Goal: Information Seeking & Learning: Learn about a topic

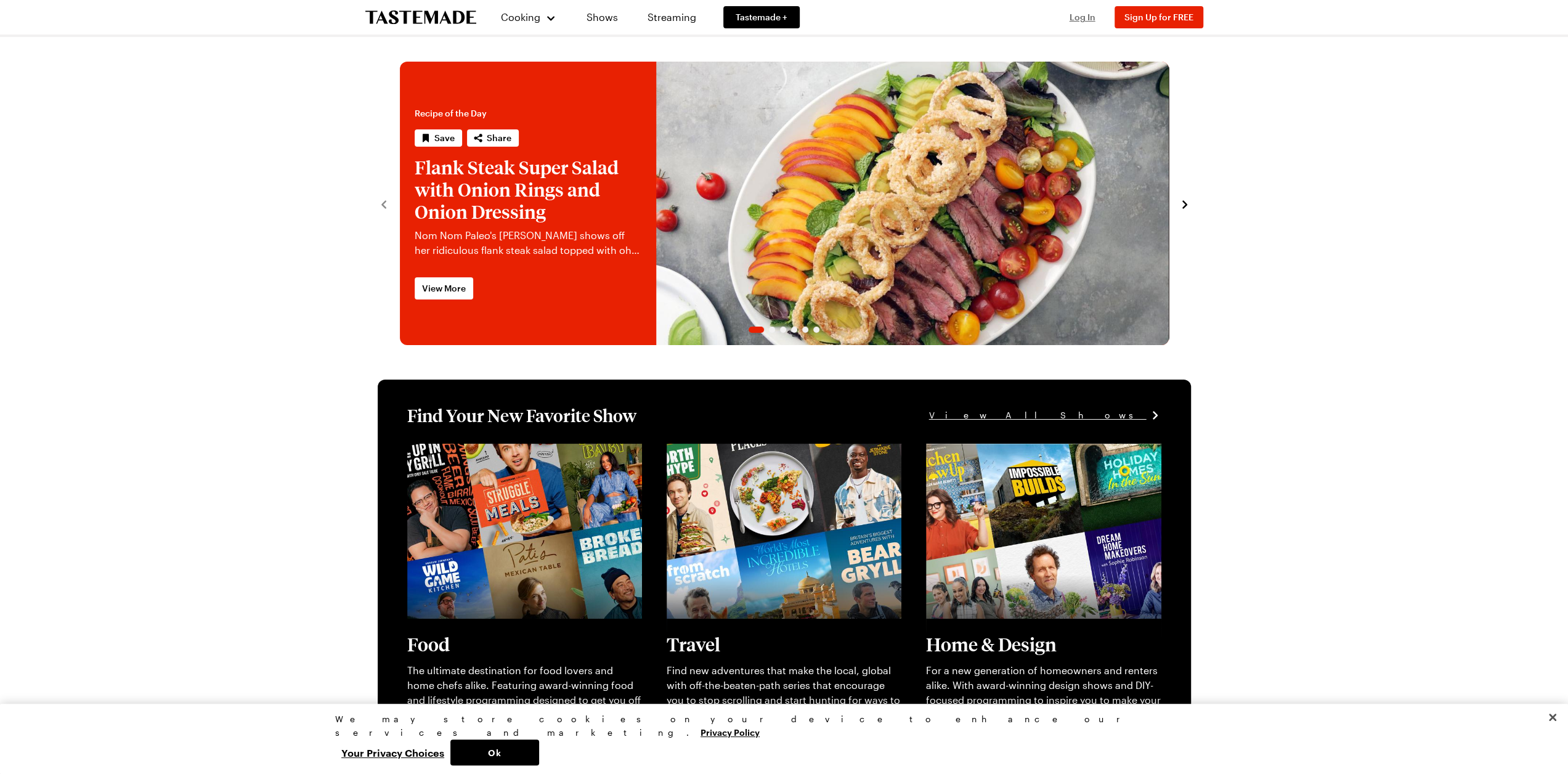
click at [1081, 15] on span "Log In" at bounding box center [1083, 16] width 26 height 10
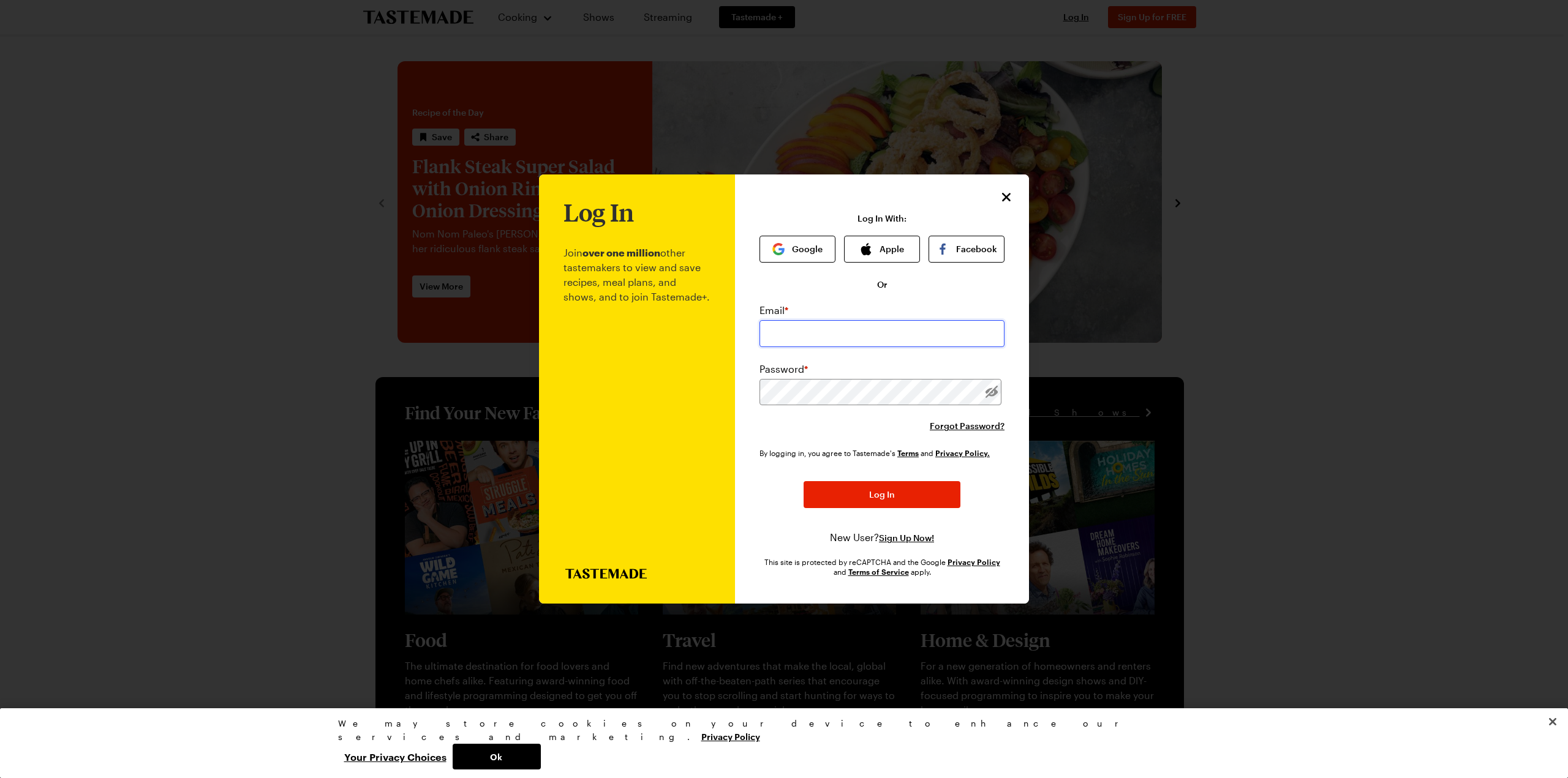
click at [827, 333] on input "email" at bounding box center [882, 334] width 245 height 27
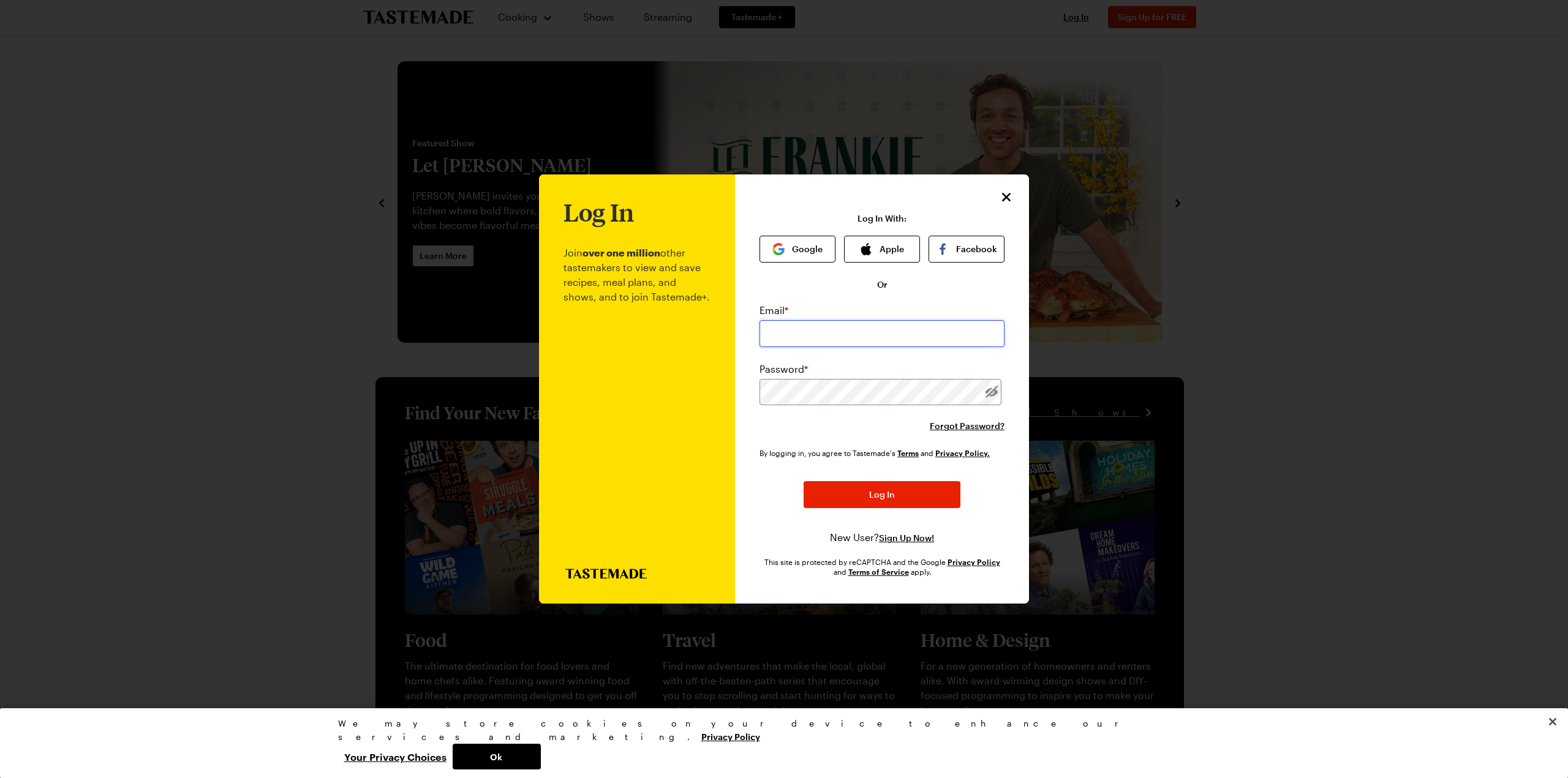
type input "[EMAIL_ADDRESS][DOMAIN_NAME]"
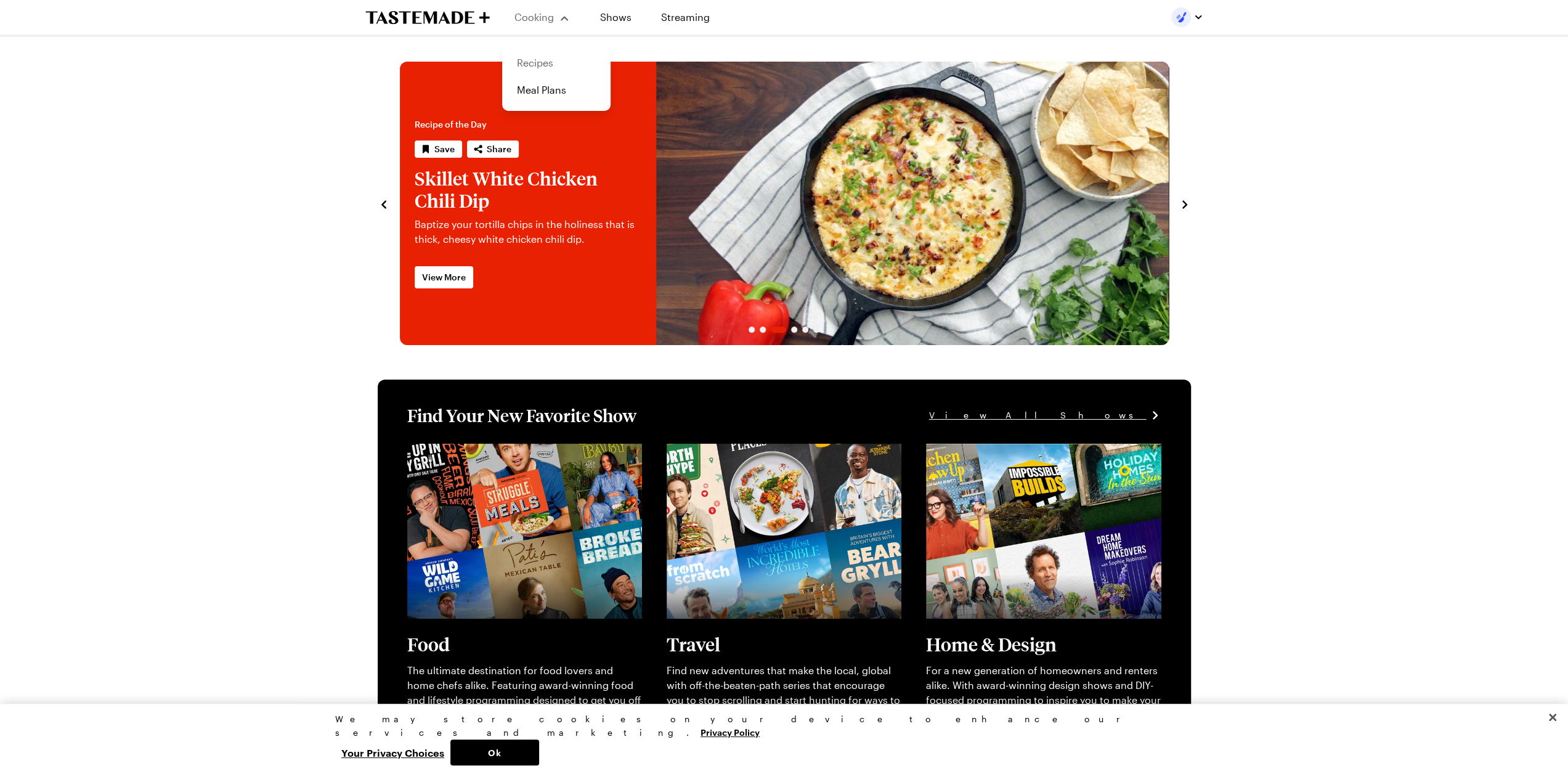
click at [531, 63] on link "Recipes" at bounding box center [556, 63] width 94 height 27
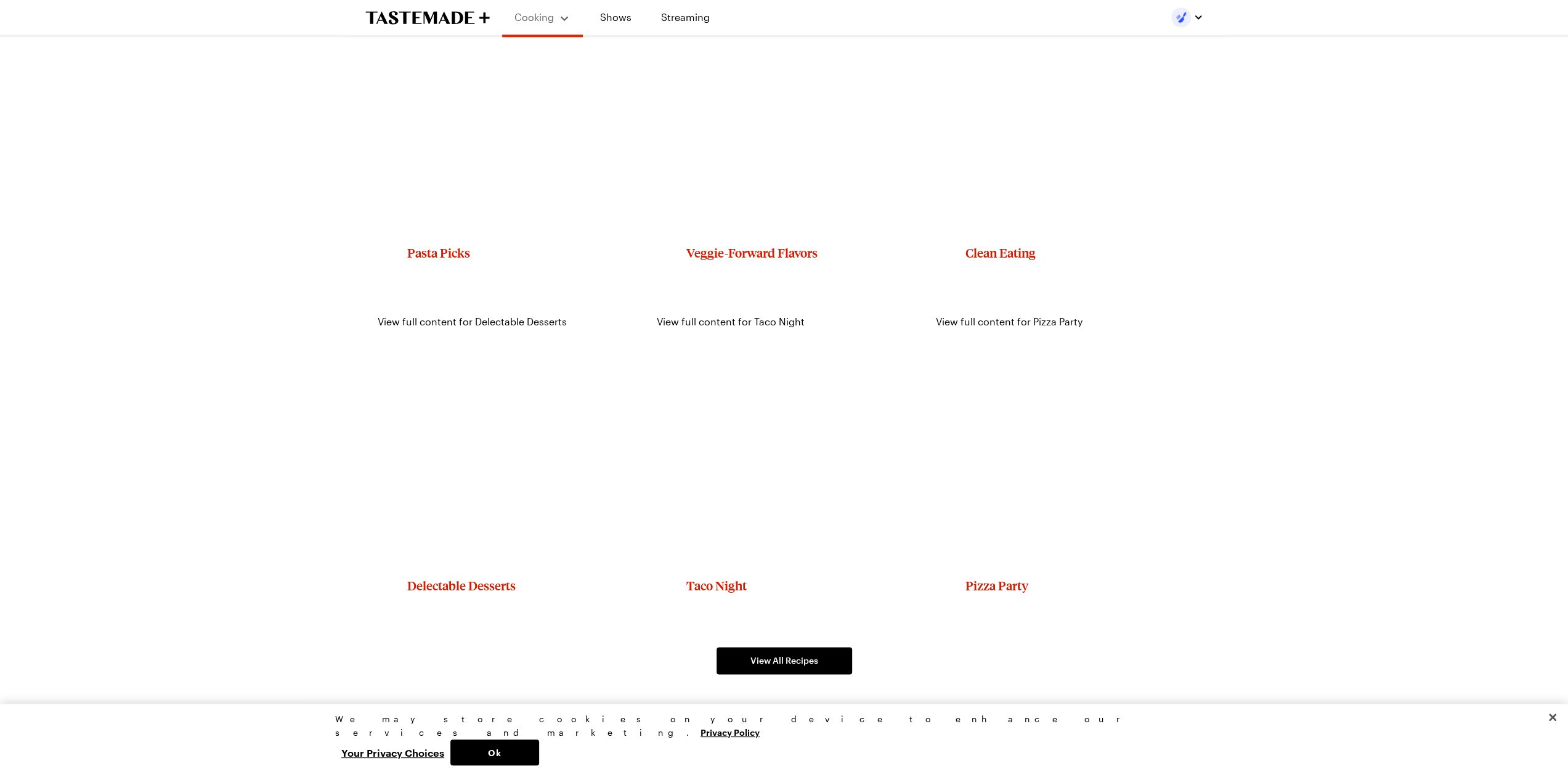
scroll to position [1586, 0]
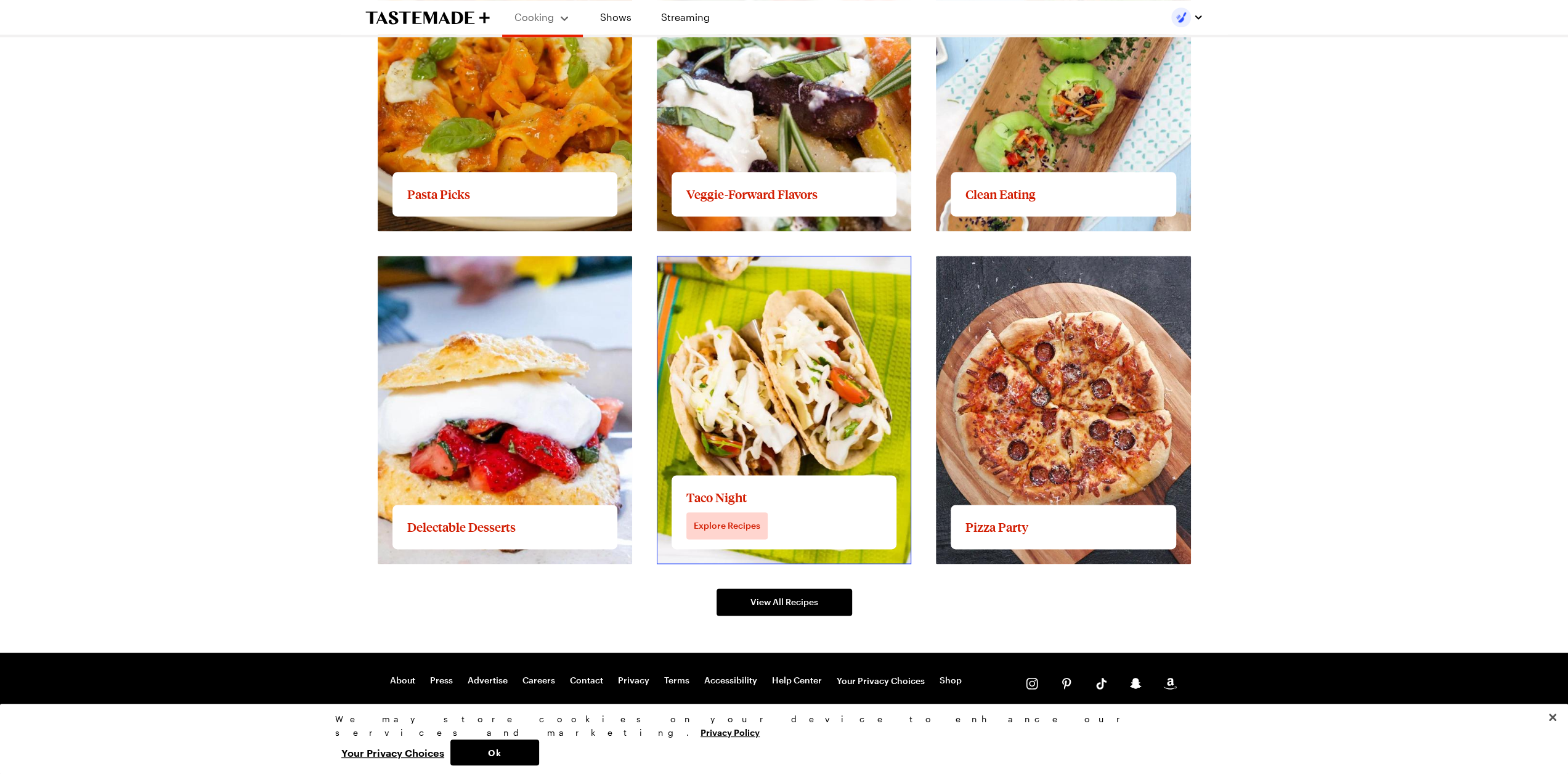
click at [805, 269] on link "View full content for Taco Night" at bounding box center [731, 262] width 148 height 12
